Goal: Task Accomplishment & Management: Complete application form

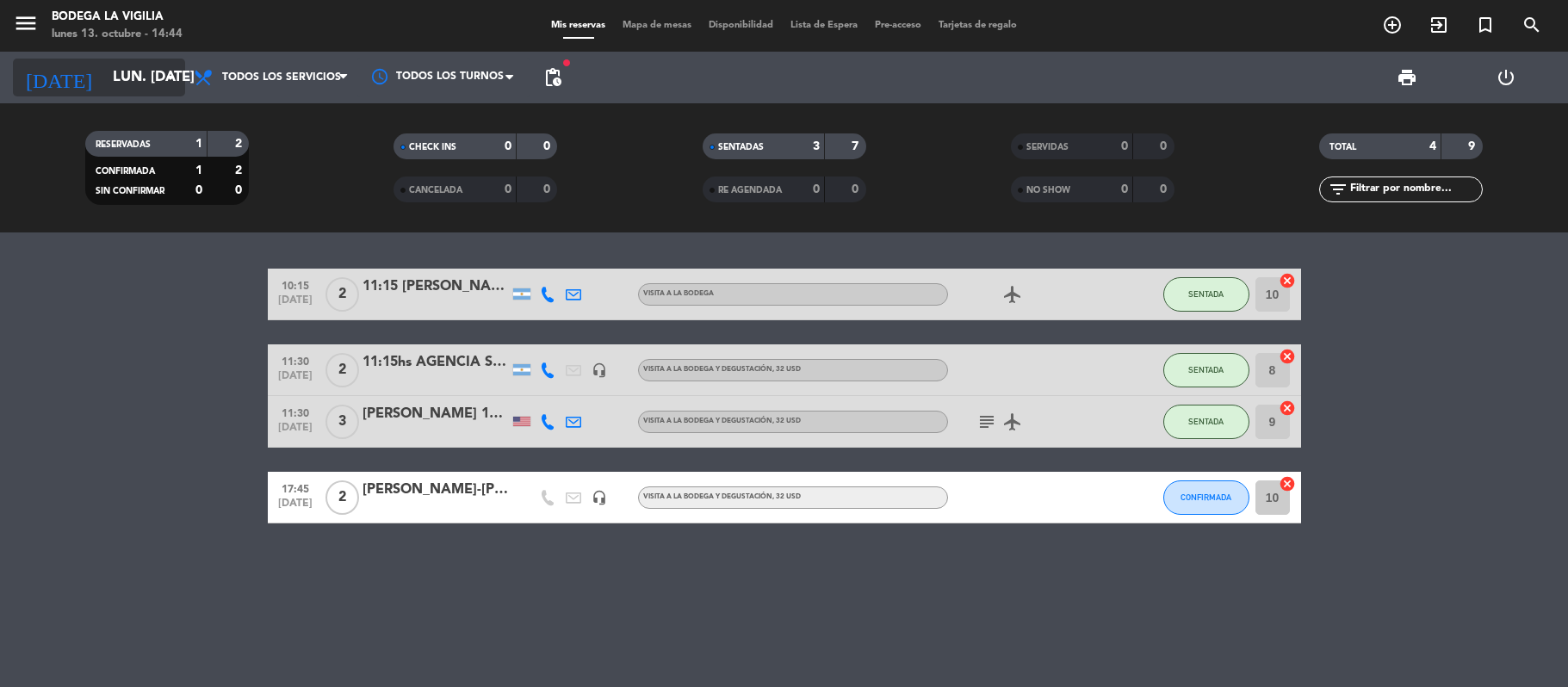
click at [162, 86] on icon "arrow_drop_down" at bounding box center [171, 77] width 21 height 21
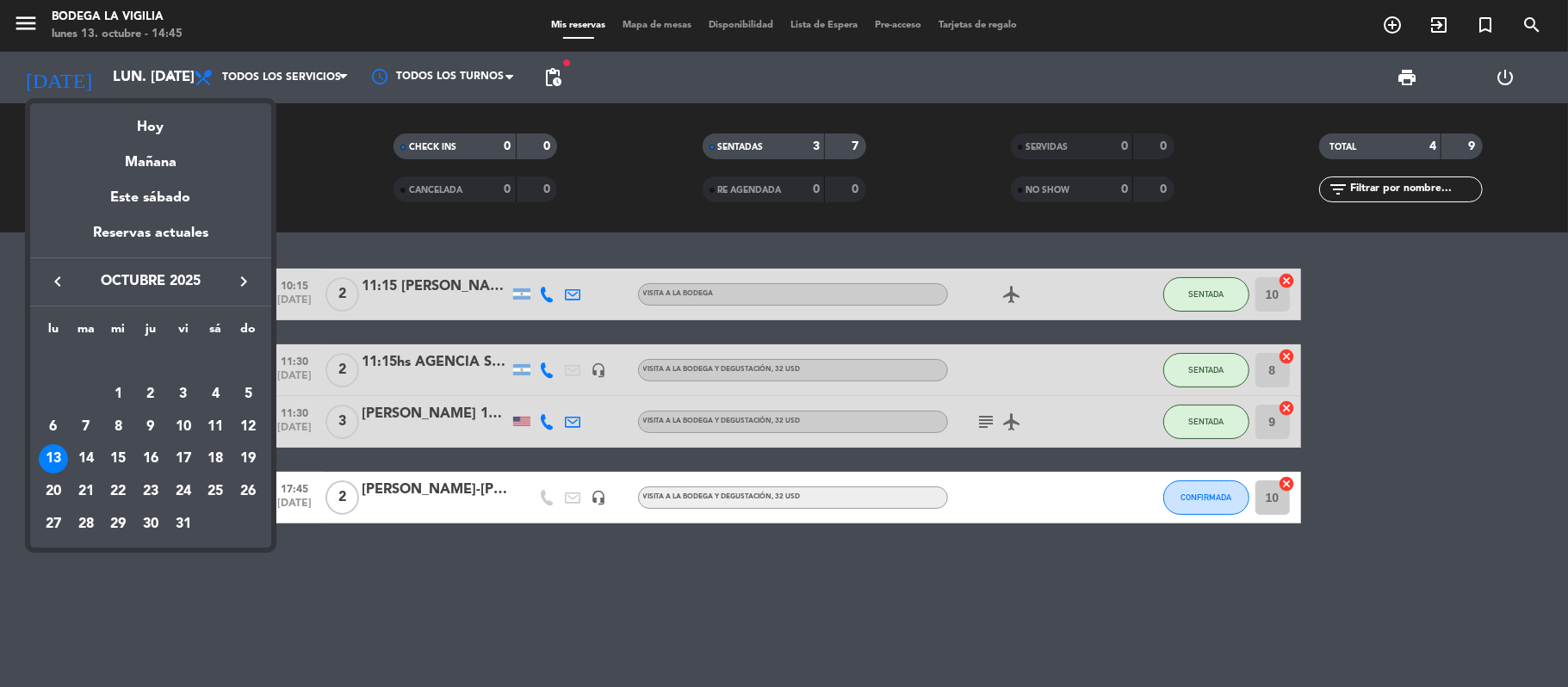
click at [239, 287] on icon "keyboard_arrow_right" at bounding box center [244, 282] width 21 height 21
click at [67, 452] on td "17" at bounding box center [54, 459] width 33 height 33
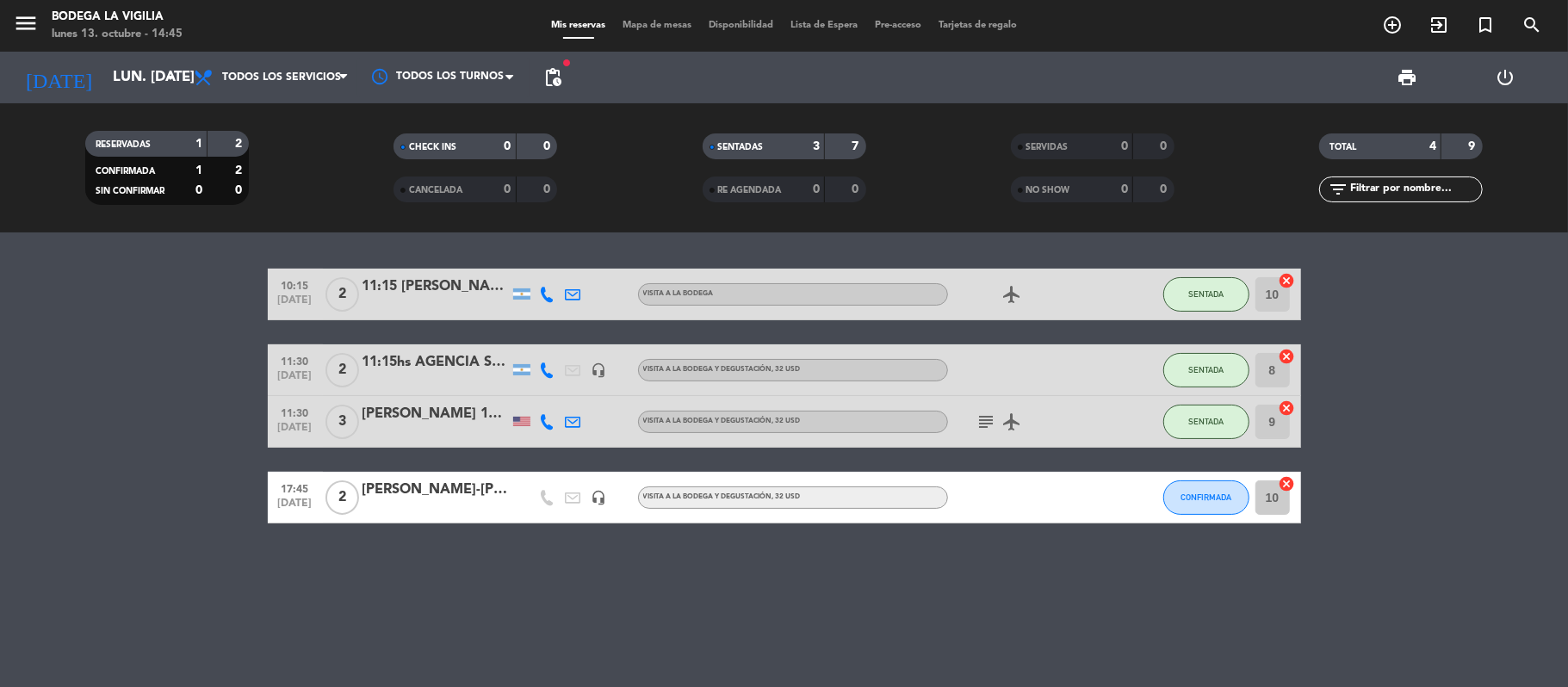
type input "lun. [DATE]"
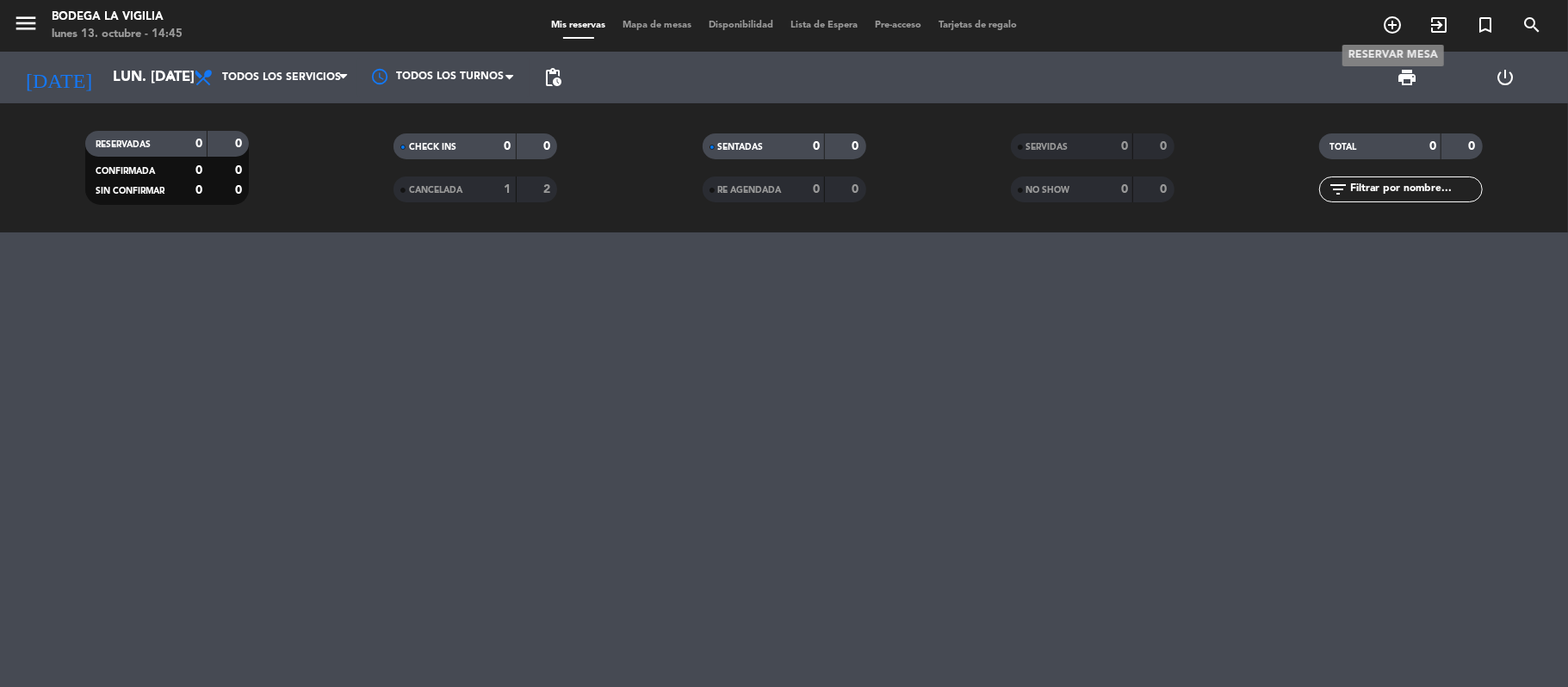
click at [1384, 33] on icon "add_circle_outline" at bounding box center [1392, 25] width 21 height 21
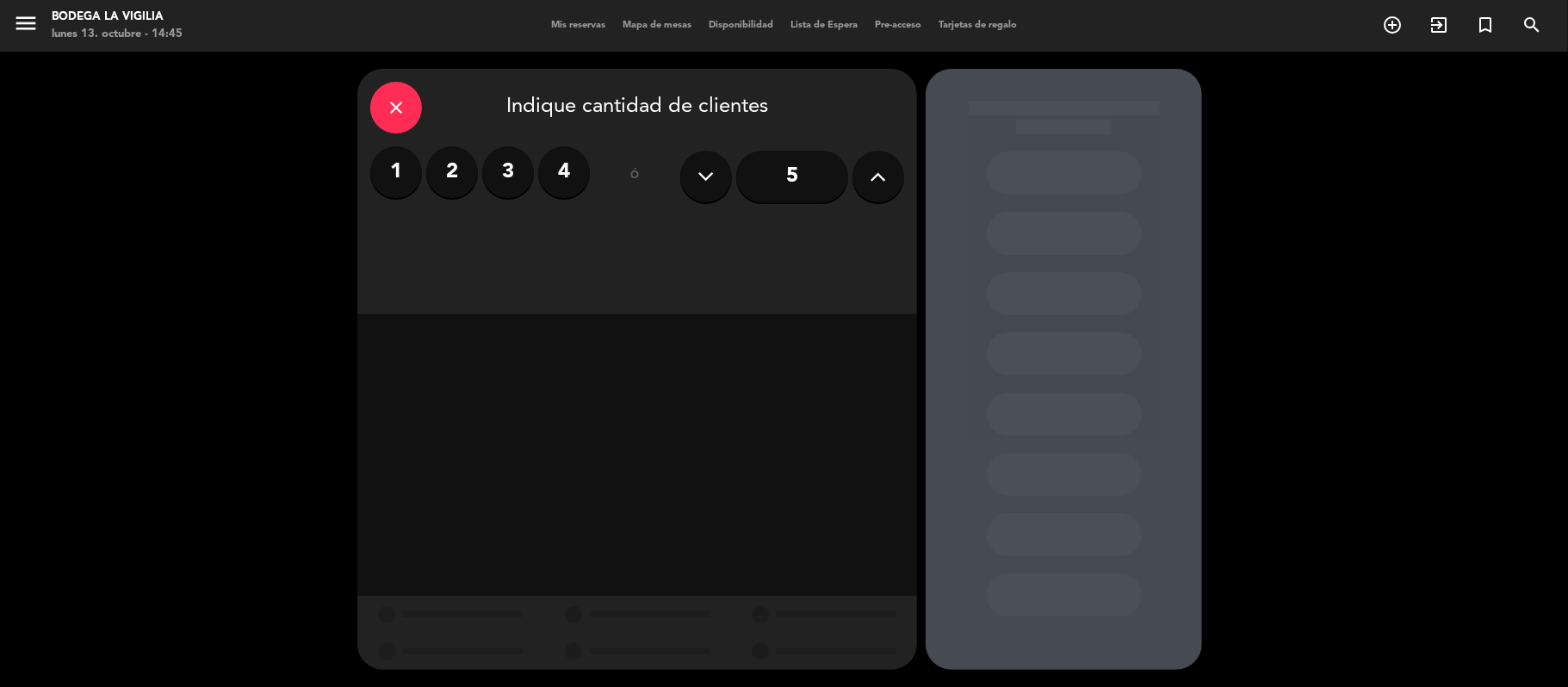
click at [465, 180] on label "2" at bounding box center [452, 171] width 51 height 51
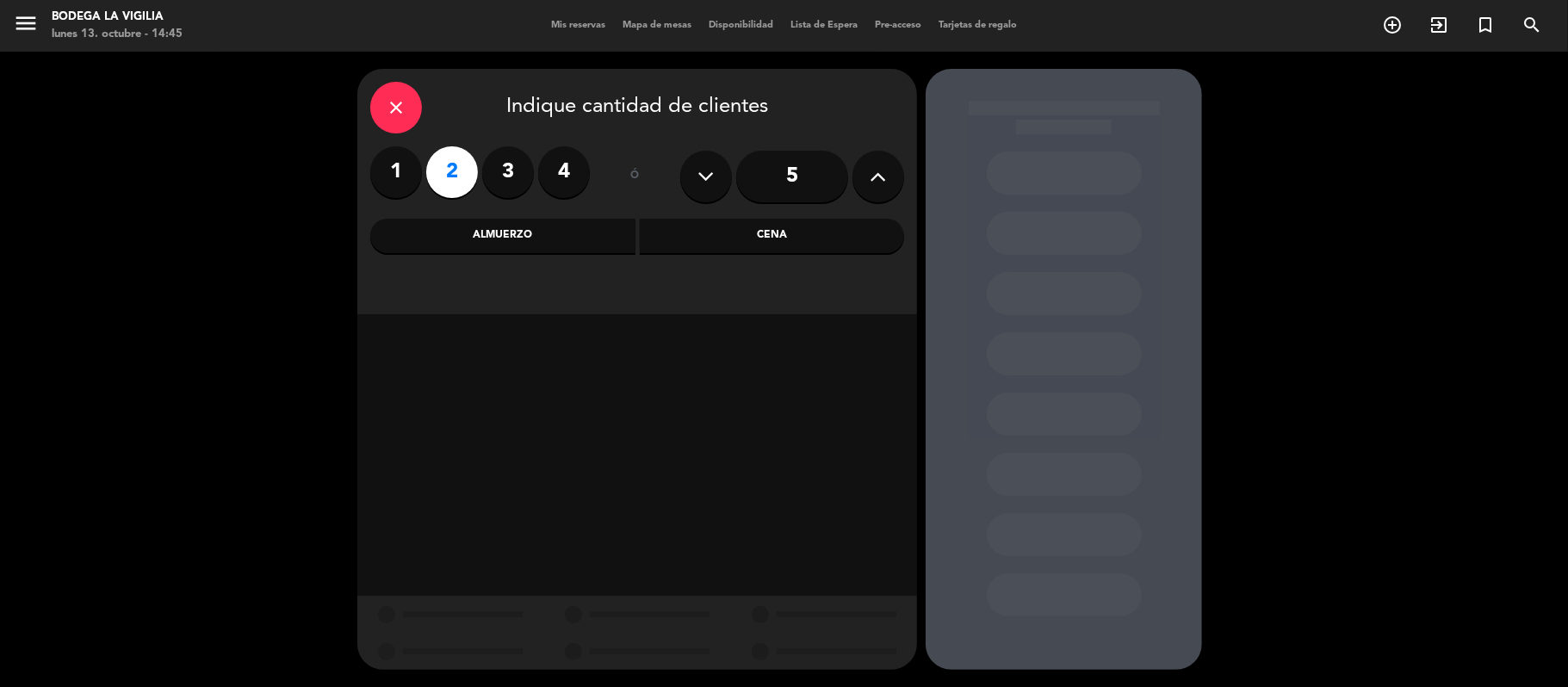
click at [558, 222] on div "Almuerzo" at bounding box center [502, 236] width 265 height 35
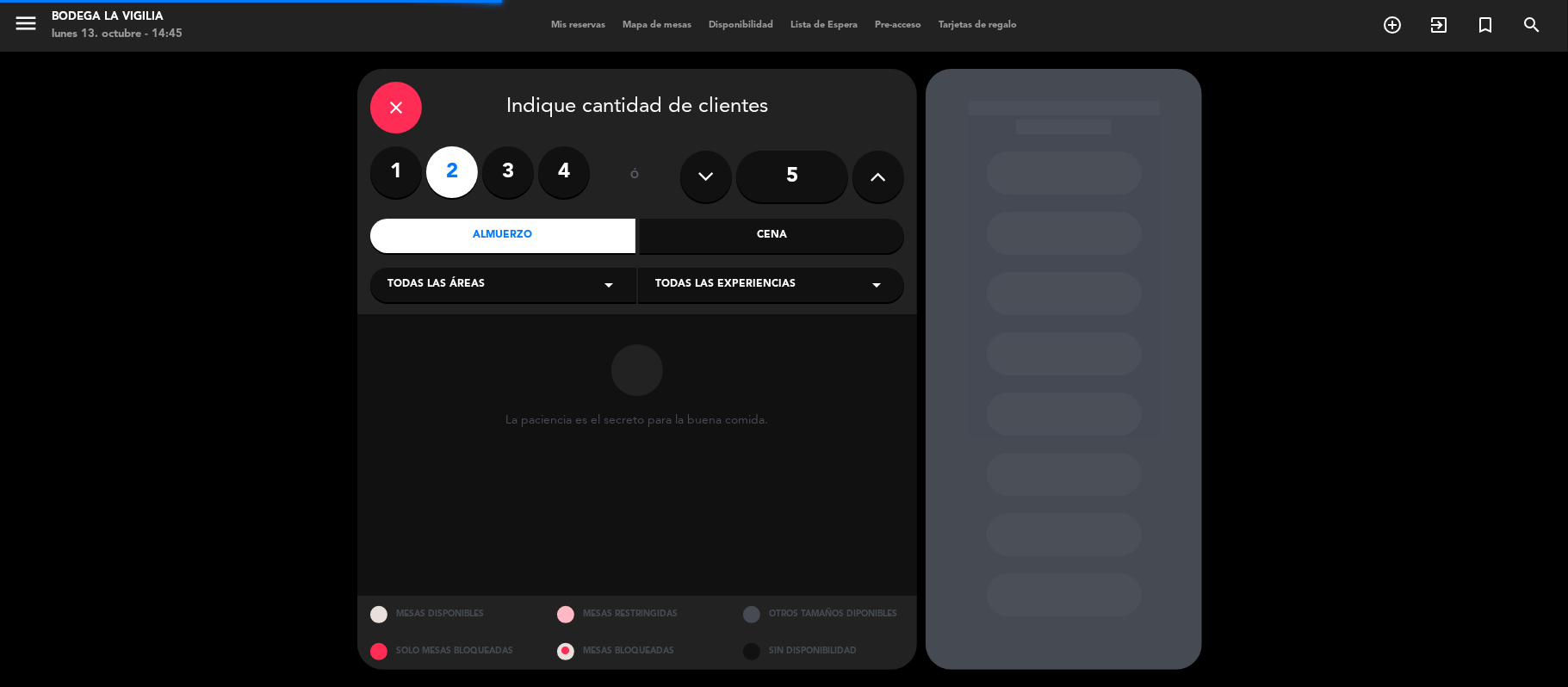
click at [691, 289] on span "Todas las experiencias" at bounding box center [725, 285] width 140 height 17
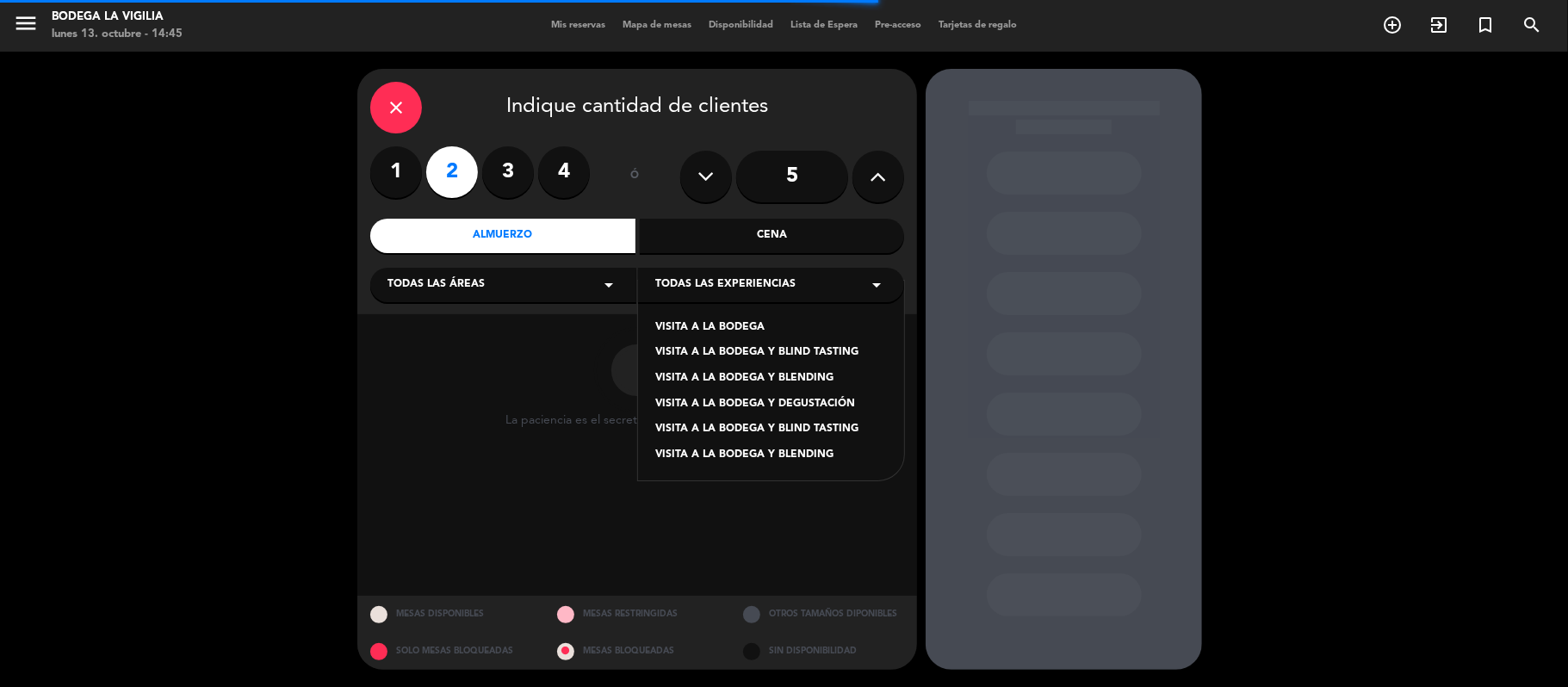
click at [816, 397] on div "VISITA A LA BODEGA Y DEGUSTACIÓN" at bounding box center [771, 404] width 231 height 17
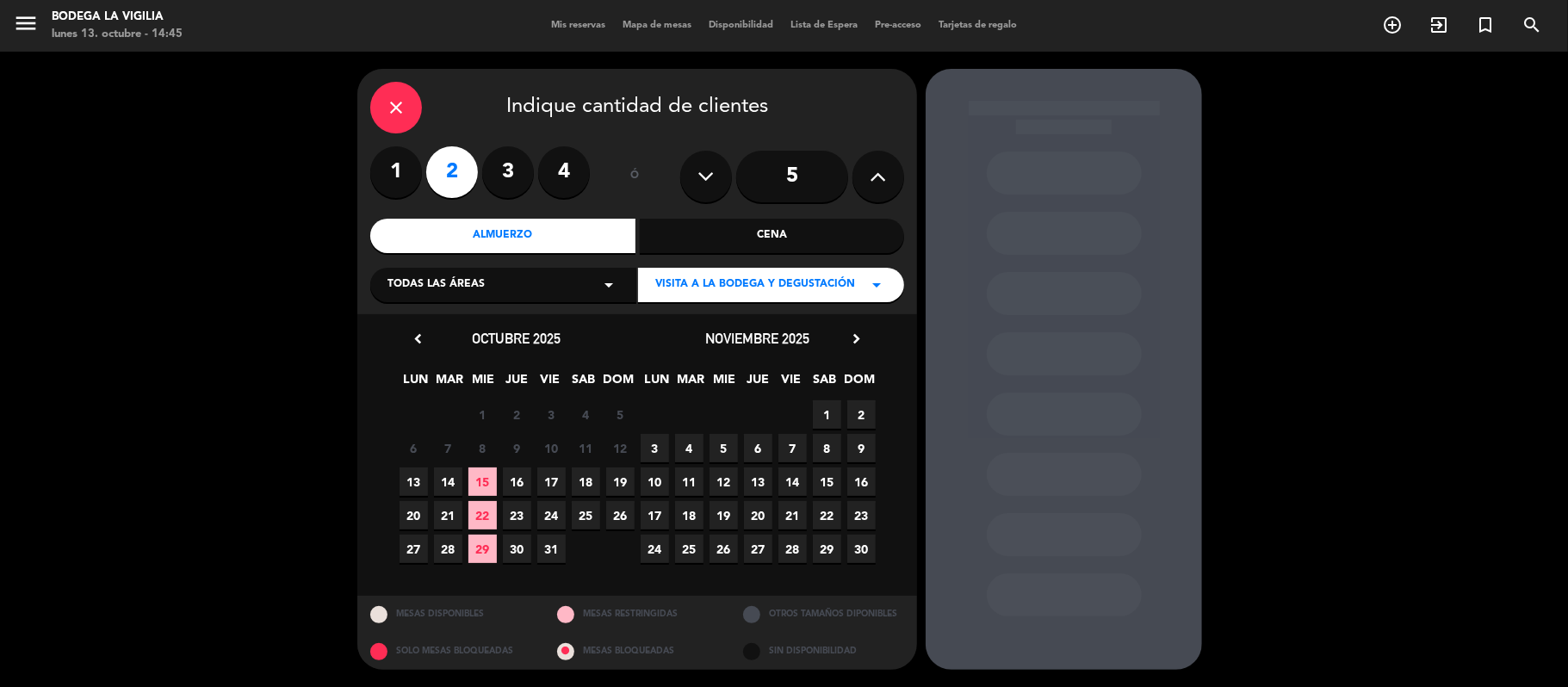
click at [654, 517] on span "17" at bounding box center [654, 515] width 29 height 29
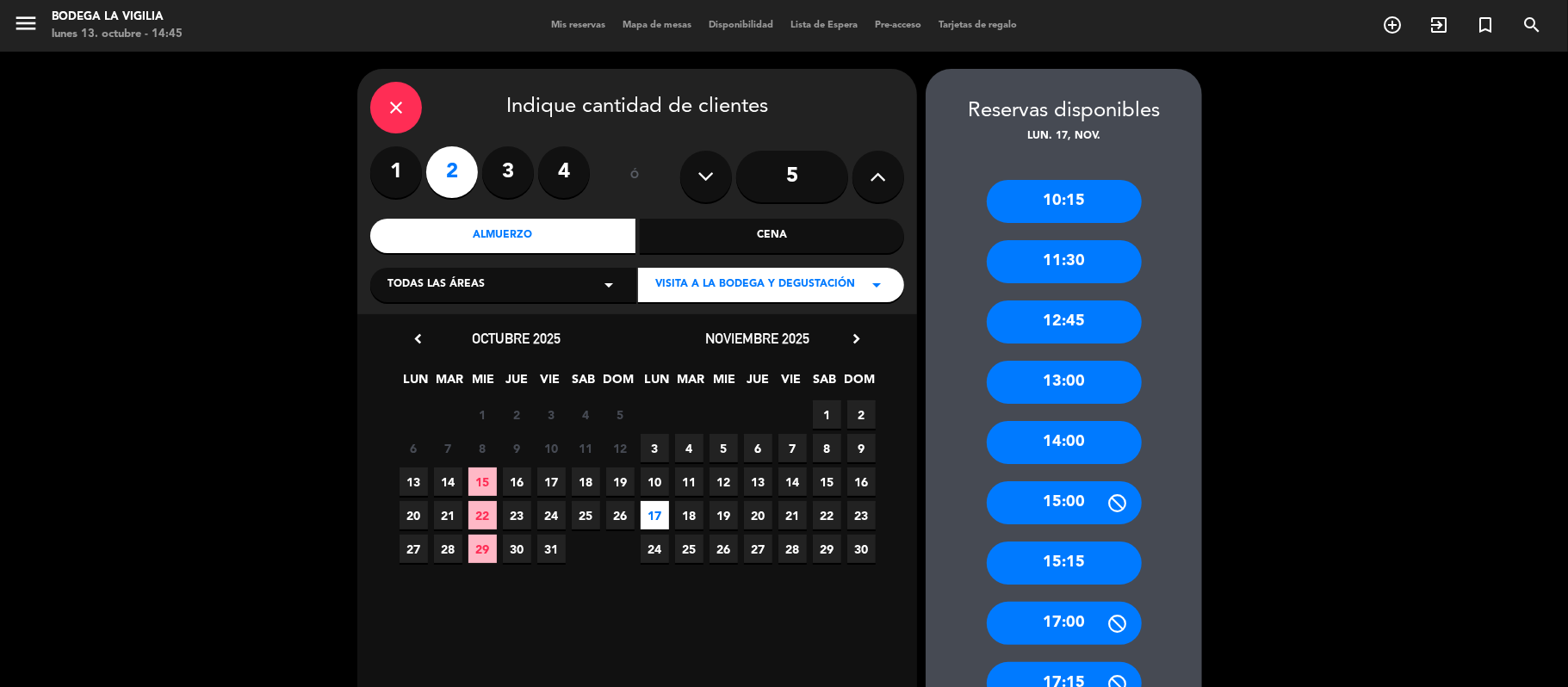
click at [1083, 269] on div "11:30" at bounding box center [1064, 261] width 155 height 43
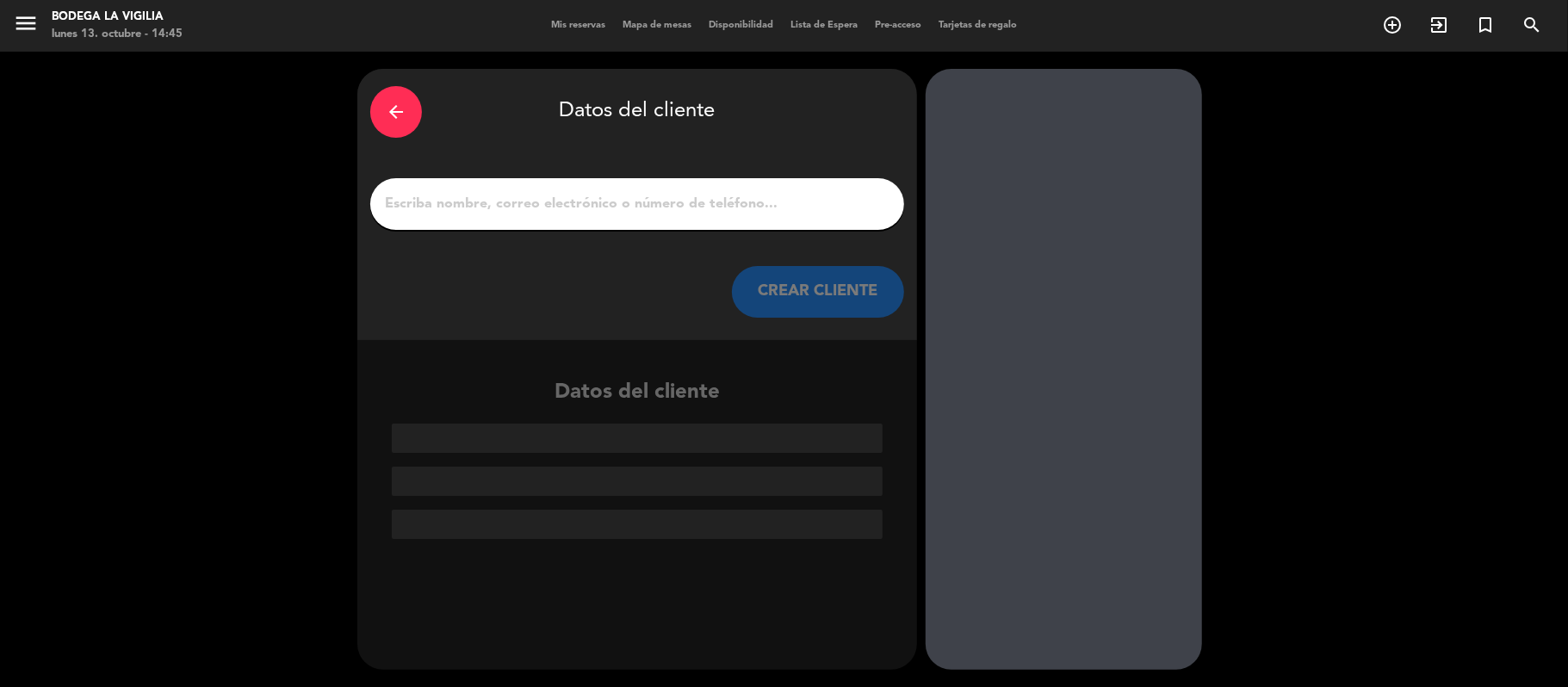
click at [766, 200] on input "1" at bounding box center [637, 204] width 508 height 24
paste input "[PERSON_NAME]"
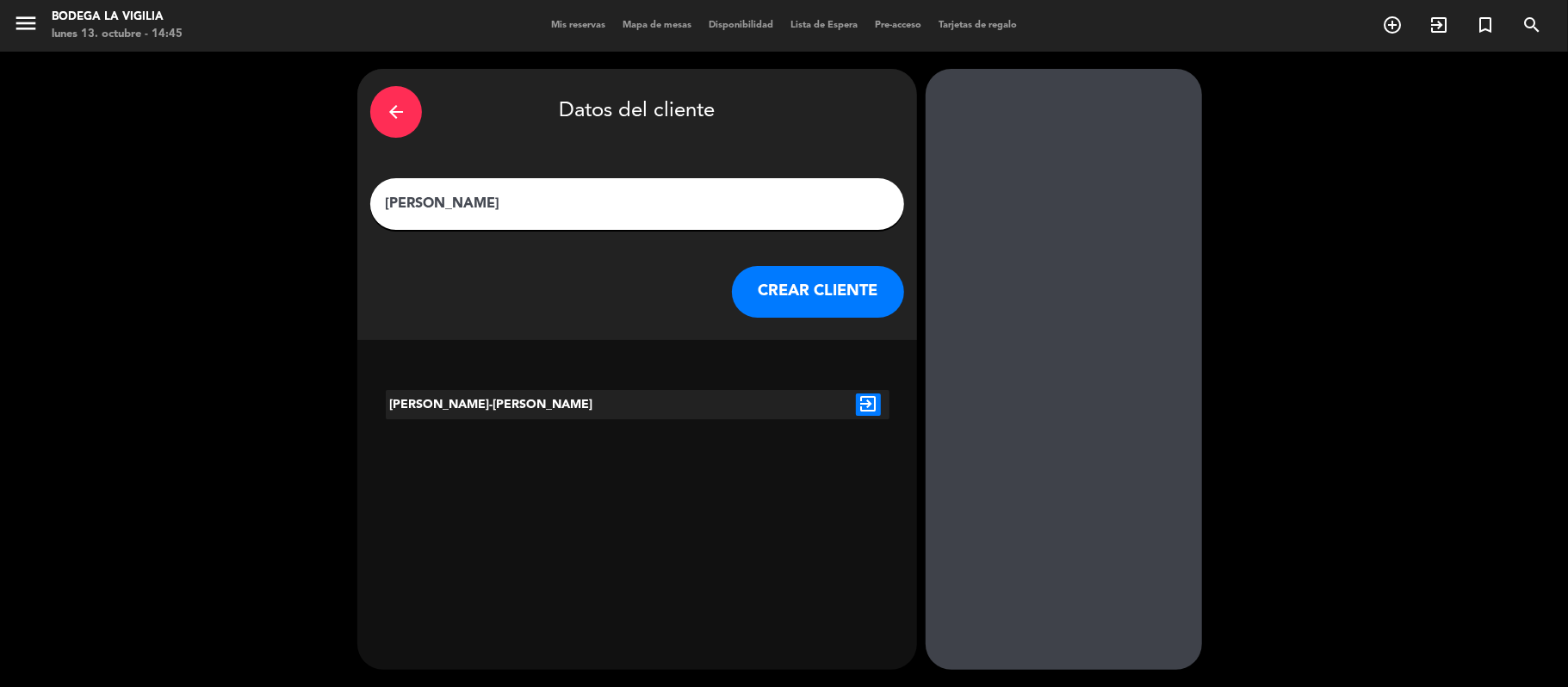
type input "[PERSON_NAME]"
click at [614, 188] on div "[PERSON_NAME]" at bounding box center [636, 203] width 533 height 51
click at [614, 198] on input "[PERSON_NAME]" at bounding box center [637, 204] width 508 height 24
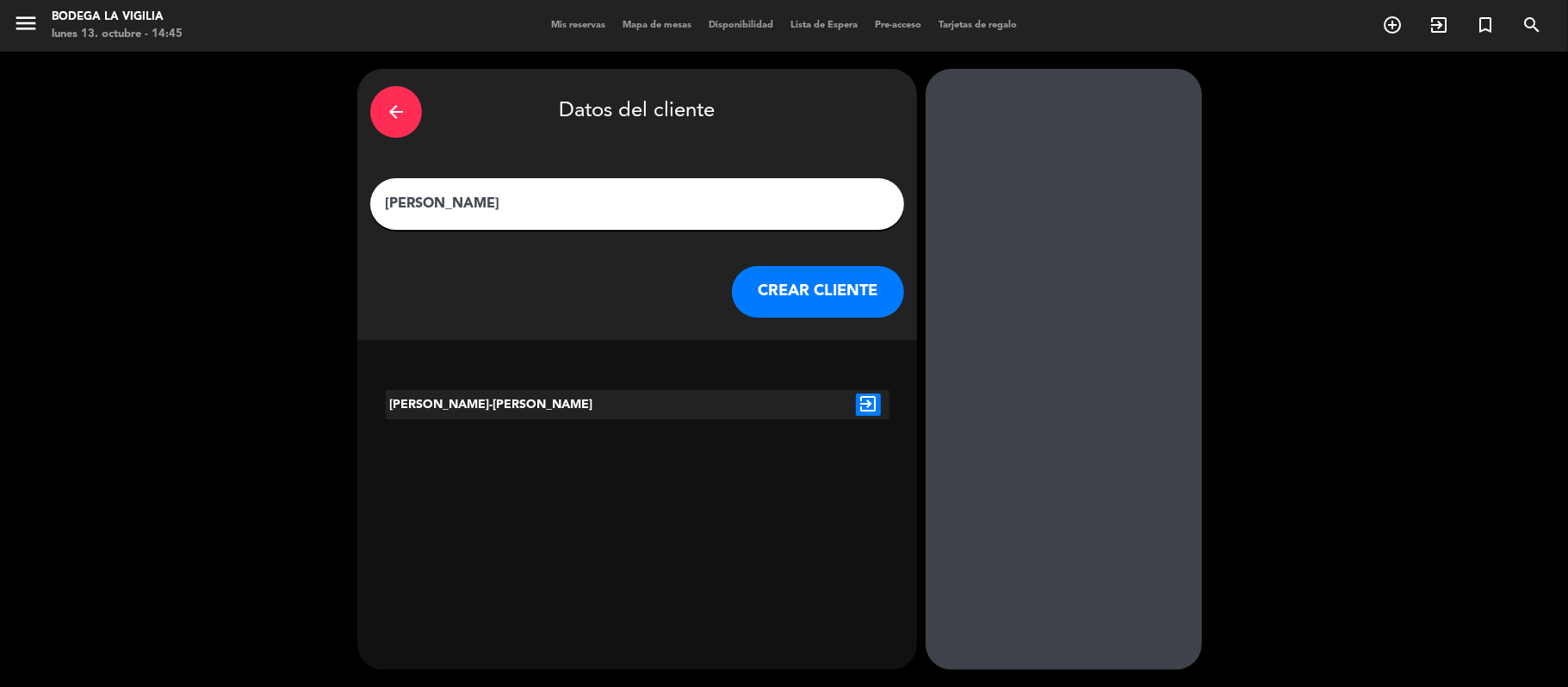
click at [614, 198] on input "[PERSON_NAME]" at bounding box center [637, 204] width 508 height 24
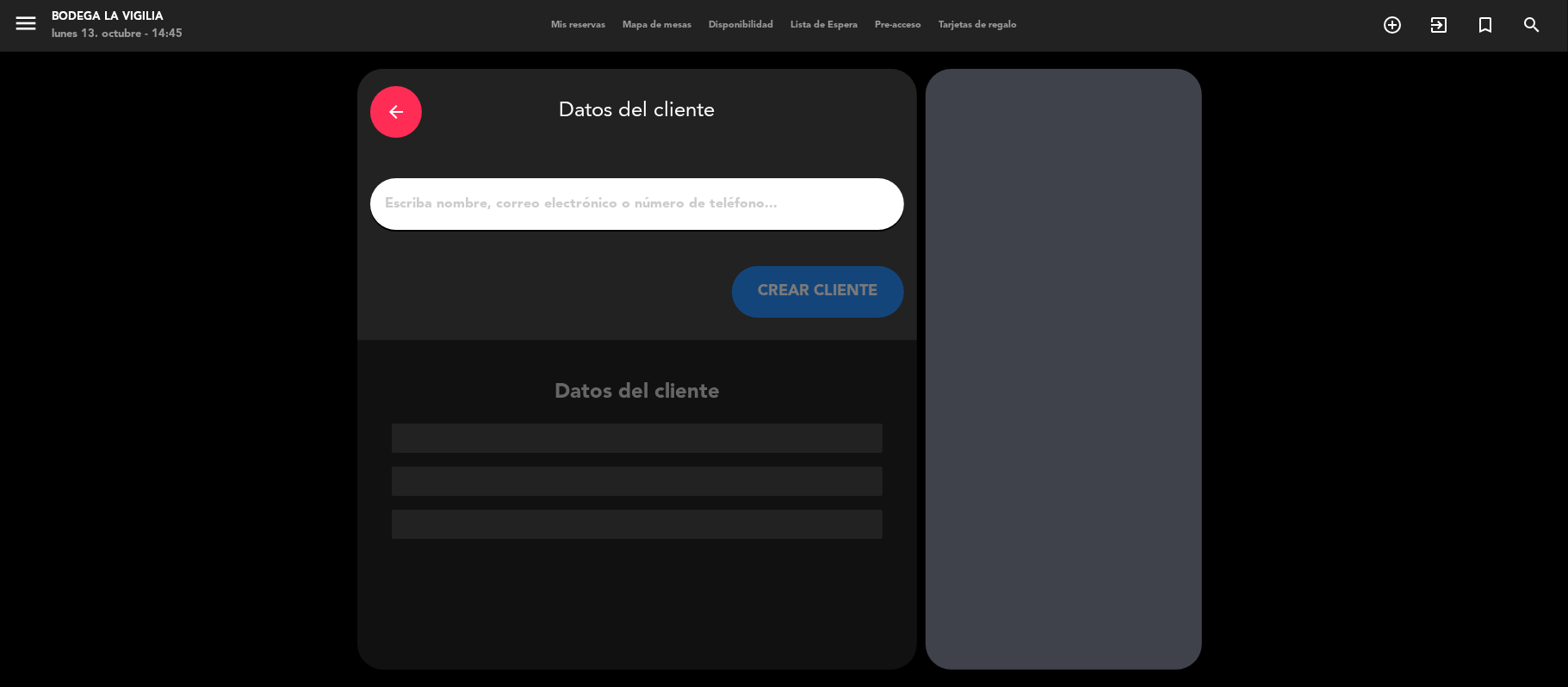
click at [575, 197] on input "1" at bounding box center [637, 204] width 508 height 24
paste input "[PERSON_NAME]"
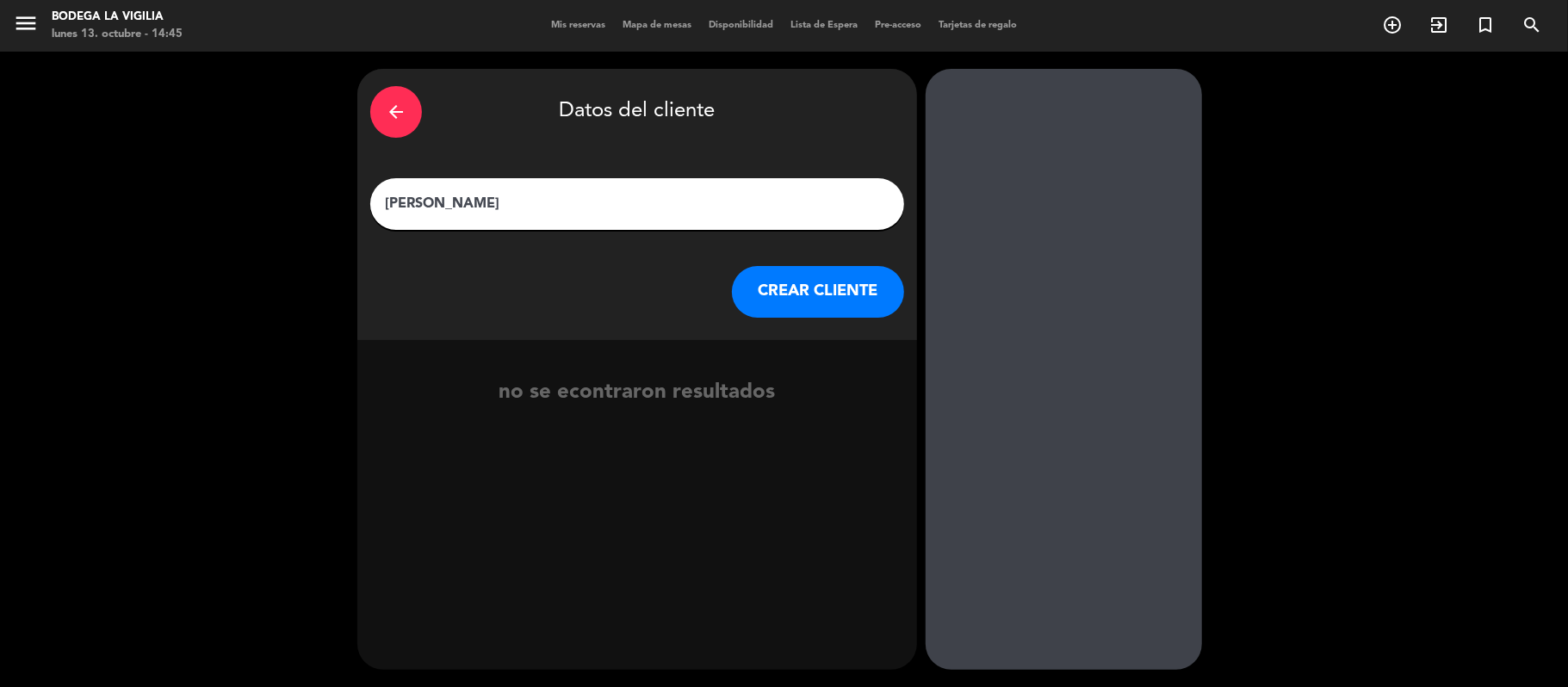
type input "[PERSON_NAME]"
click at [774, 304] on button "CREAR CLIENTE" at bounding box center [818, 291] width 172 height 51
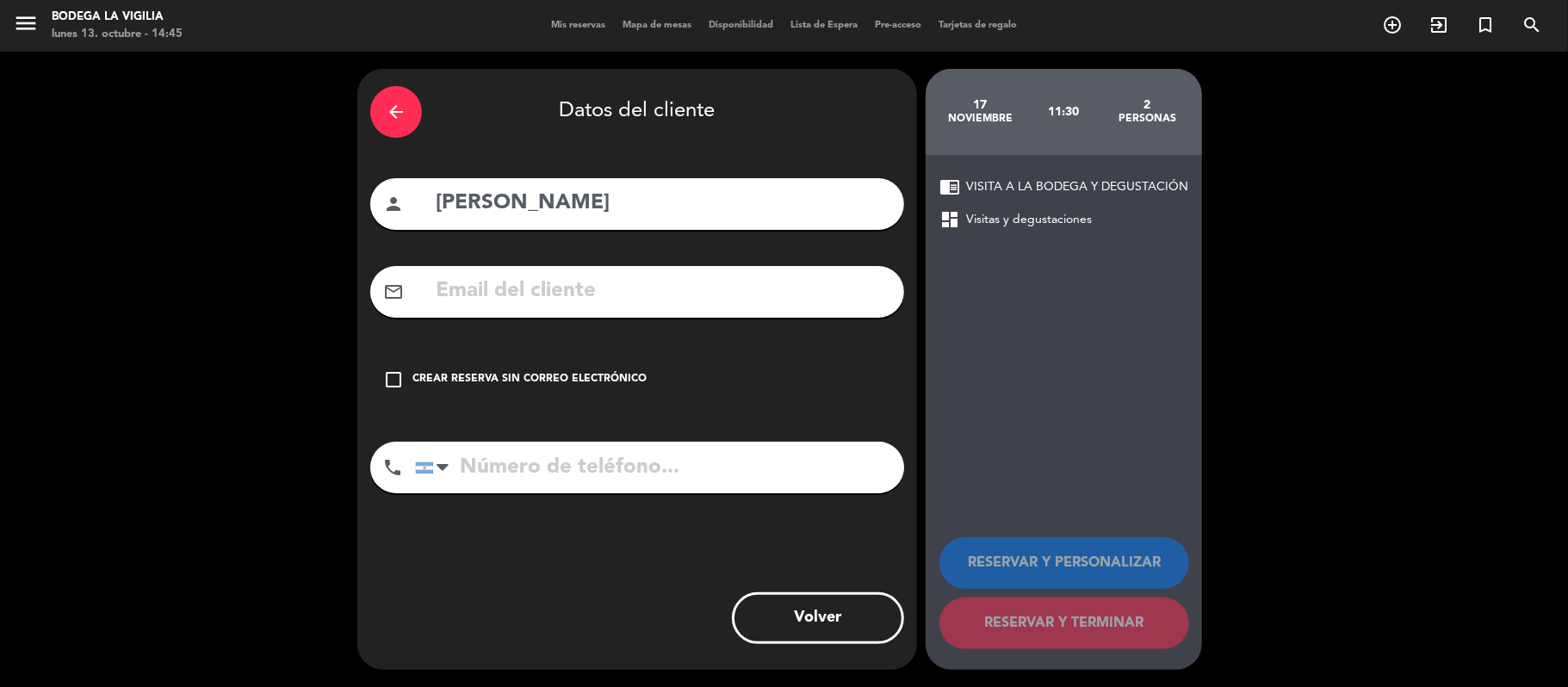
click at [630, 369] on div "check_box_outline_blank Crear reserva sin correo electrónico" at bounding box center [636, 379] width 533 height 51
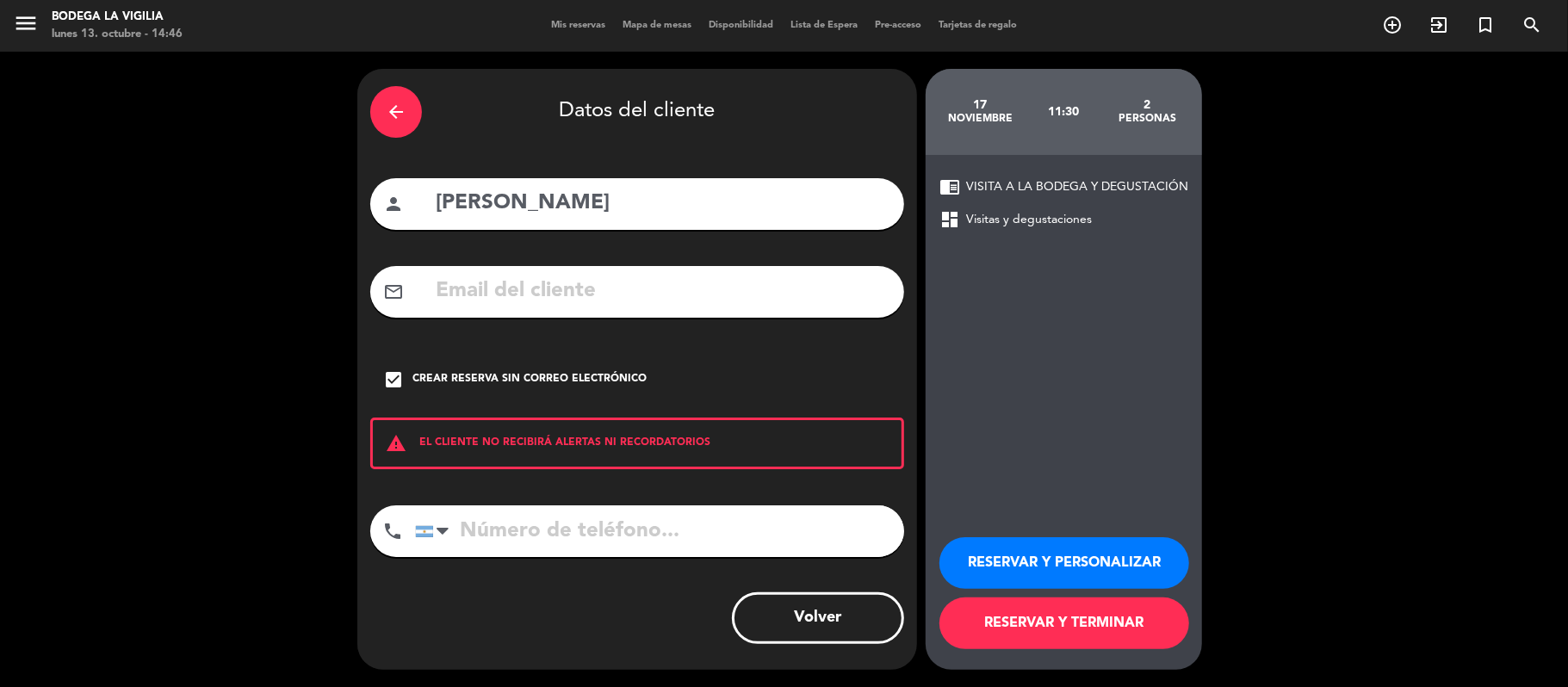
click at [569, 529] on input "tel" at bounding box center [660, 530] width 489 height 51
paste input "[PHONE_NUMBER]"
type input "[PHONE_NUMBER]"
click at [1007, 564] on button "RESERVAR Y PERSONALIZAR" at bounding box center [1064, 562] width 250 height 51
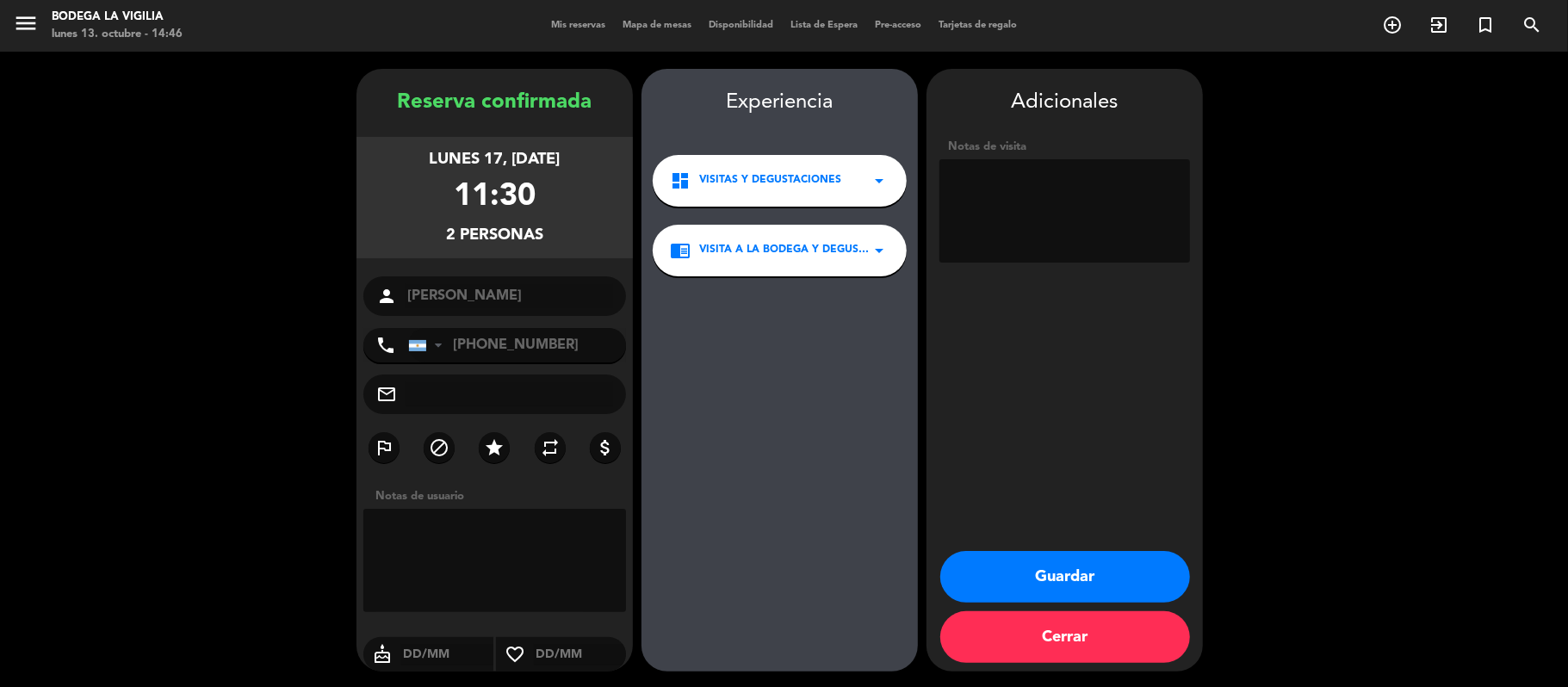
click at [1004, 215] on textarea at bounding box center [1065, 210] width 251 height 103
paste textarea "[PHONE_NUMBER]"
paste textarea "Hola equipo, podriamos reservar una degu dinámica. Lunes 17 de noviembre a las …"
type textarea "[PHONE_NUMBER] Hola equipo, podriamos reservar una degu dinámica. Lunes 17 de n…"
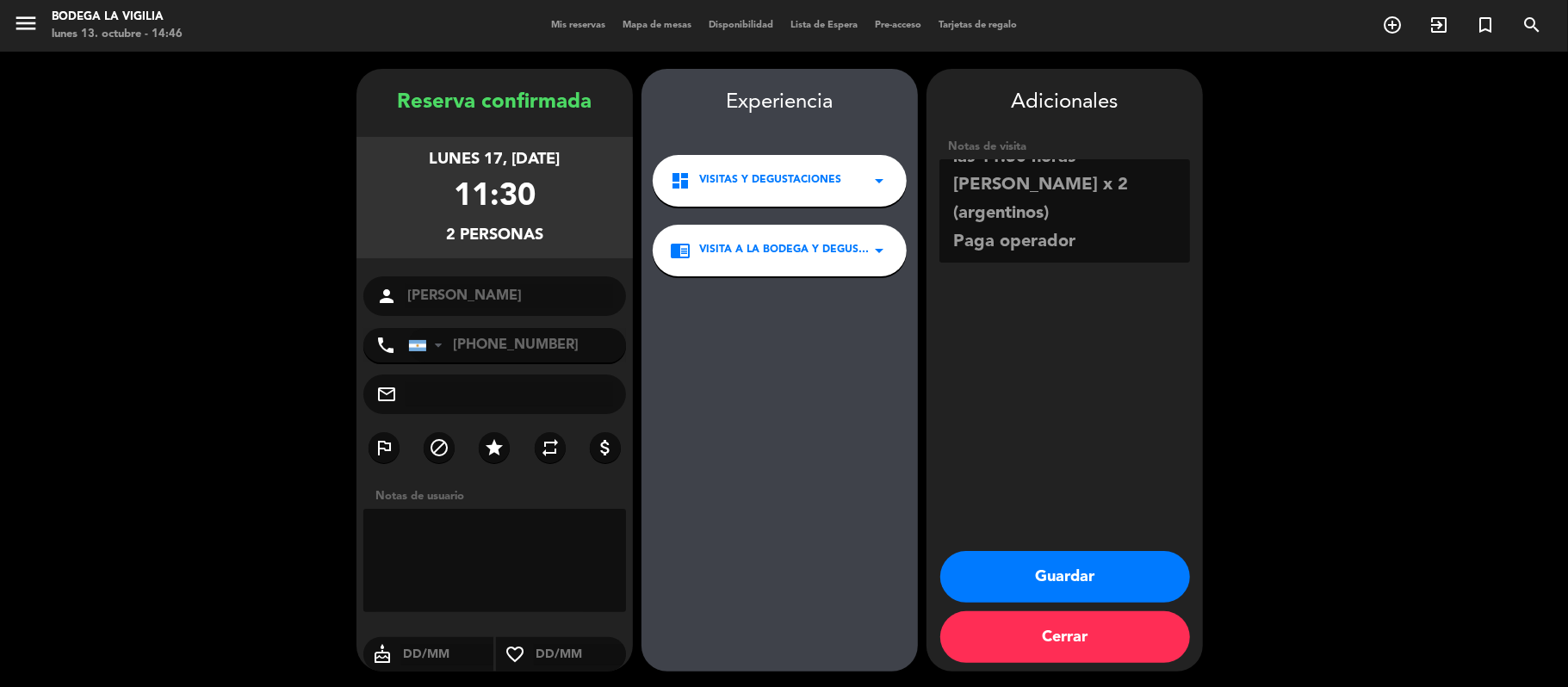
click at [1073, 565] on button "Guardar" at bounding box center [1065, 576] width 250 height 51
